Goal: Information Seeking & Learning: Understand process/instructions

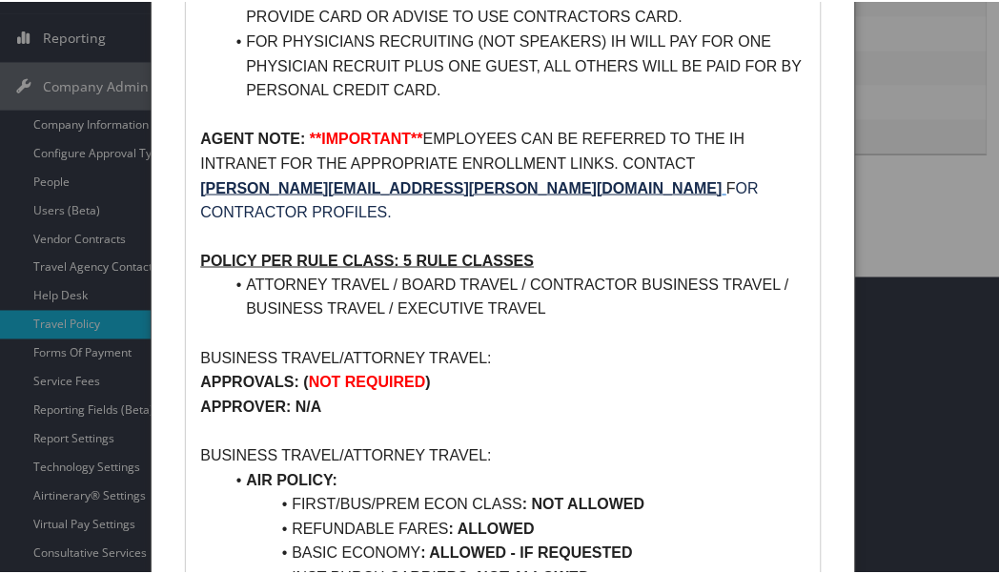
scroll to position [423, 0]
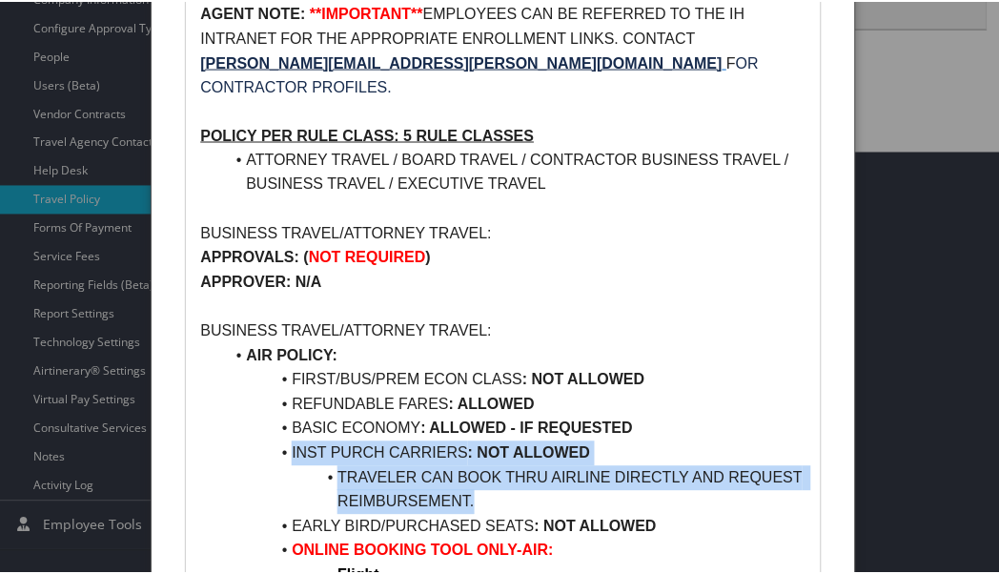
drag, startPoint x: 273, startPoint y: 422, endPoint x: 565, endPoint y: 472, distance: 296.2
copy ul "INST PURCH CARRIERS : NOT ALLOWED TRAVELER CAN BOOK THRU AIRLINE DIRECTLY AND R…"
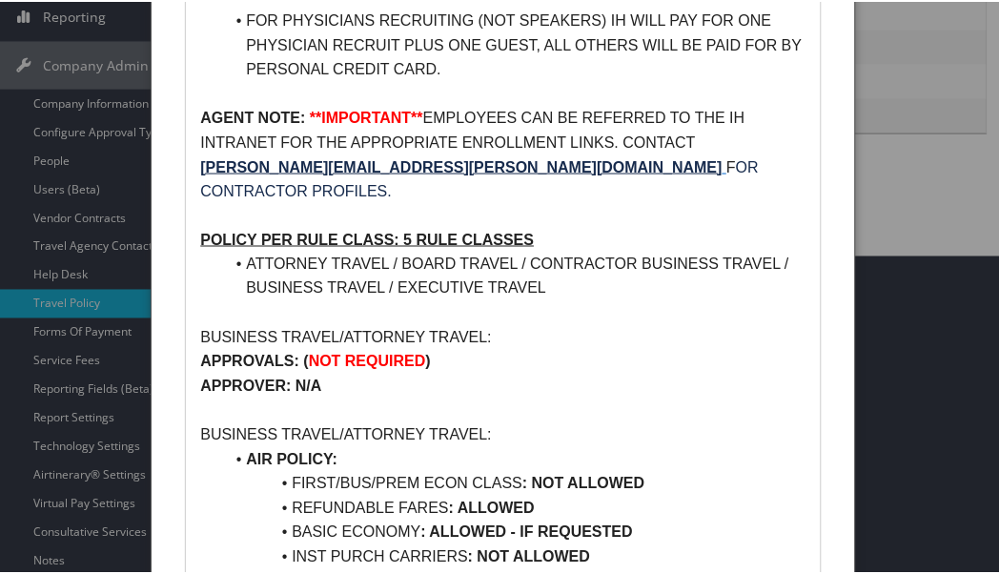
scroll to position [423, 0]
